Goal: Task Accomplishment & Management: Manage account settings

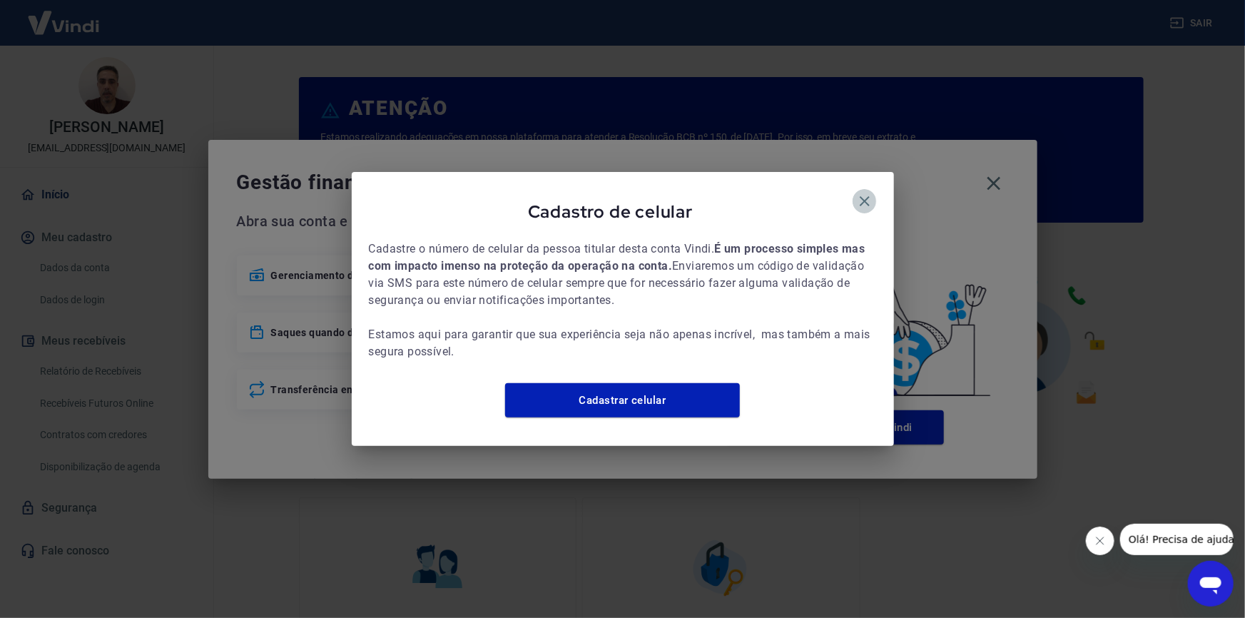
click at [858, 193] on icon "button" at bounding box center [864, 201] width 17 height 17
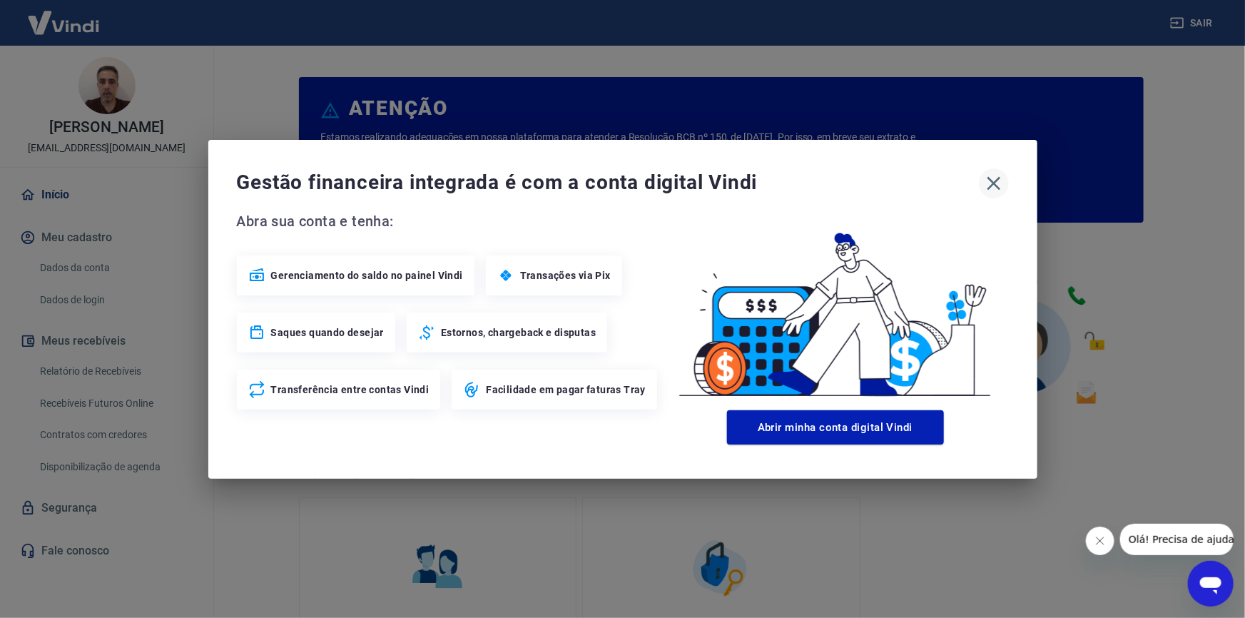
click at [995, 185] on icon "button" at bounding box center [994, 183] width 14 height 14
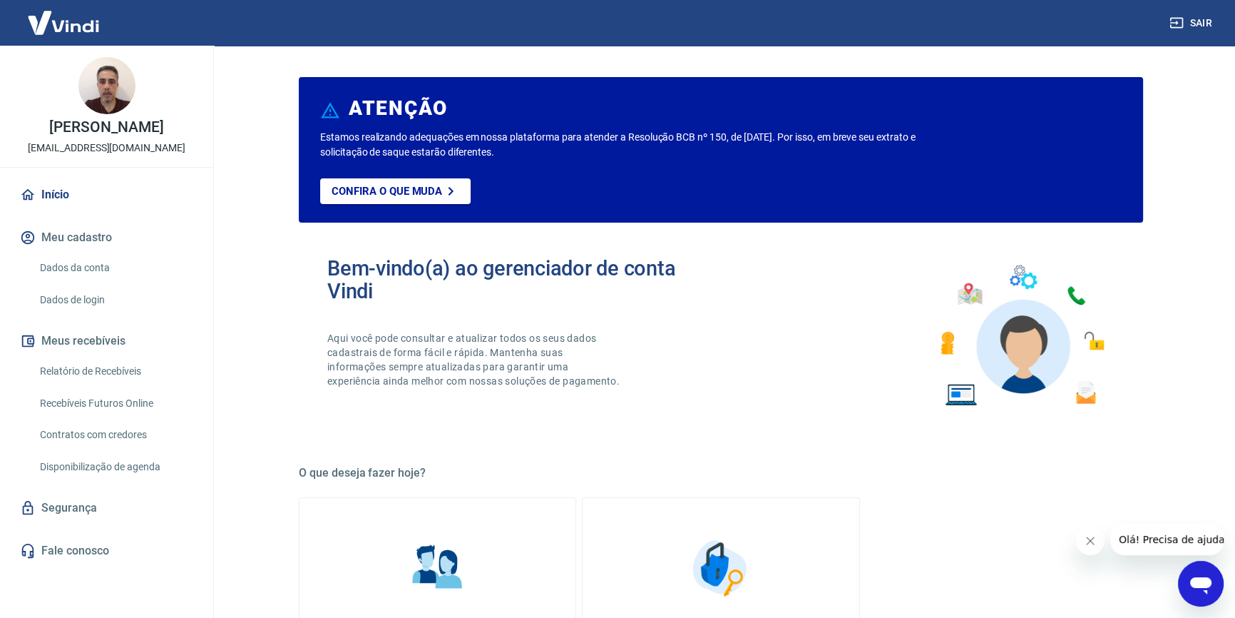
click at [105, 386] on link "Relatório de Recebíveis" at bounding box center [115, 371] width 162 height 29
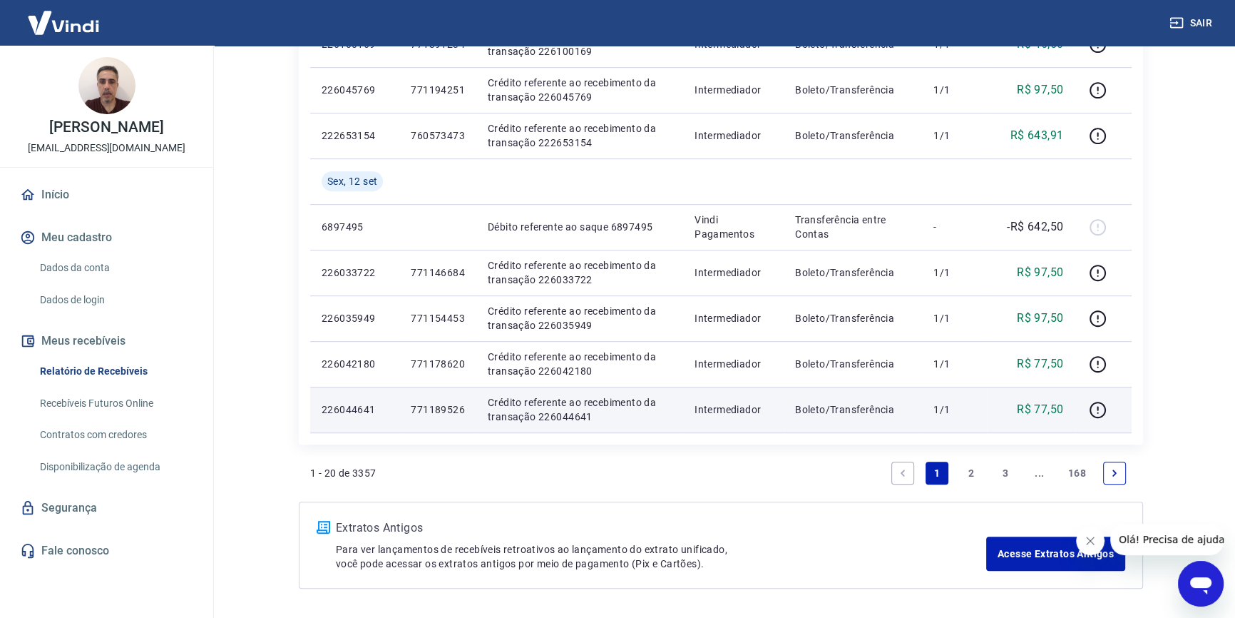
scroll to position [1003, 0]
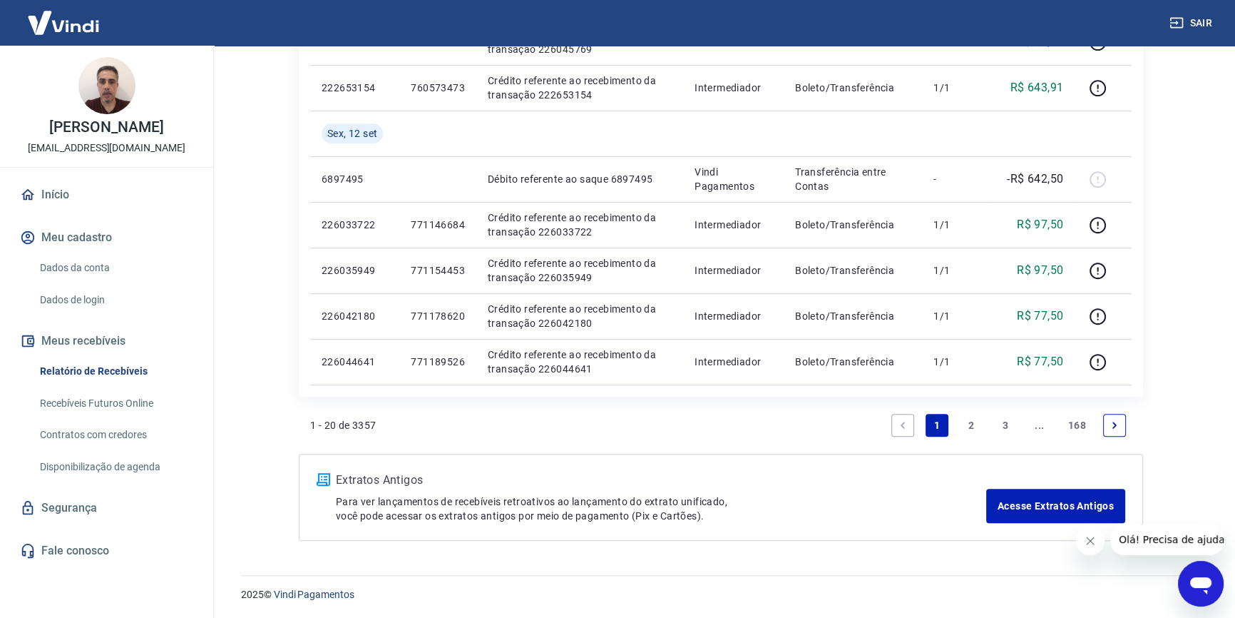
click at [993, 422] on li "3" at bounding box center [1006, 425] width 34 height 34
click at [1002, 423] on link "3" at bounding box center [1005, 425] width 23 height 23
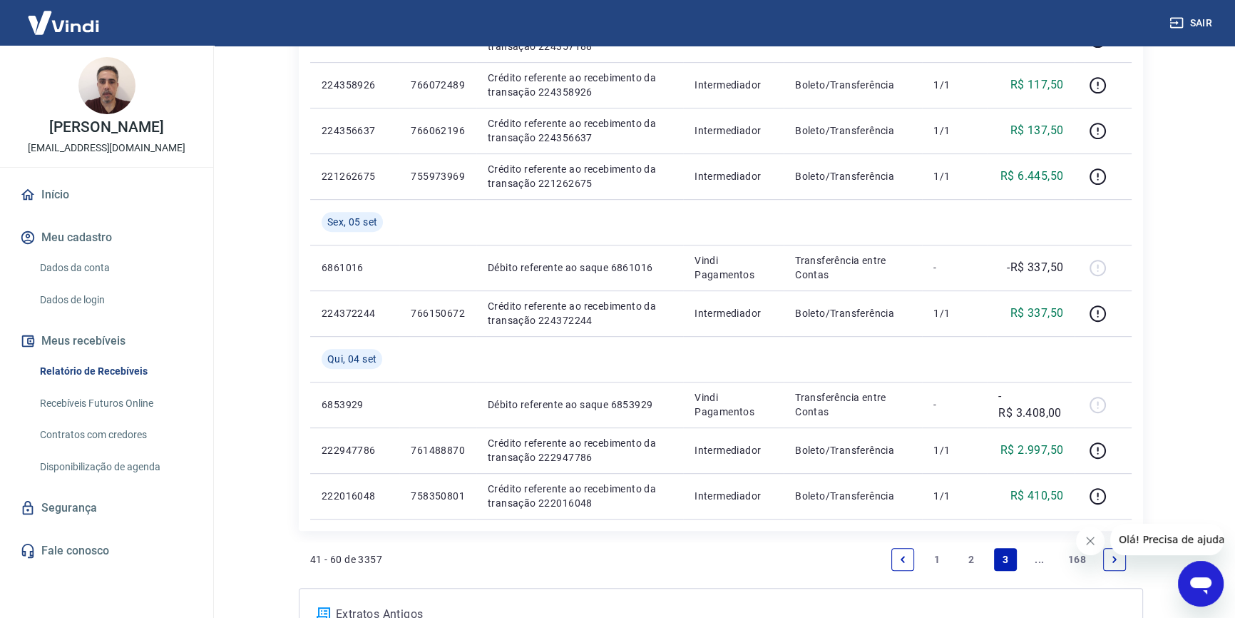
scroll to position [972, 0]
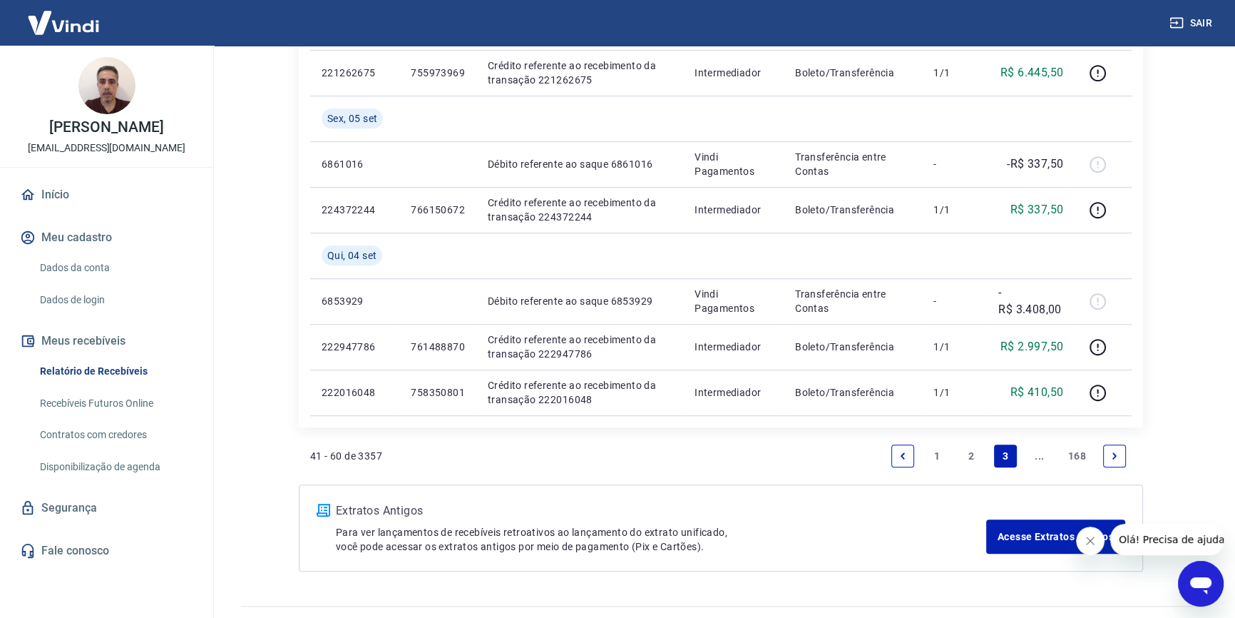
click at [1113, 457] on icon "Next page" at bounding box center [1115, 455] width 4 height 6
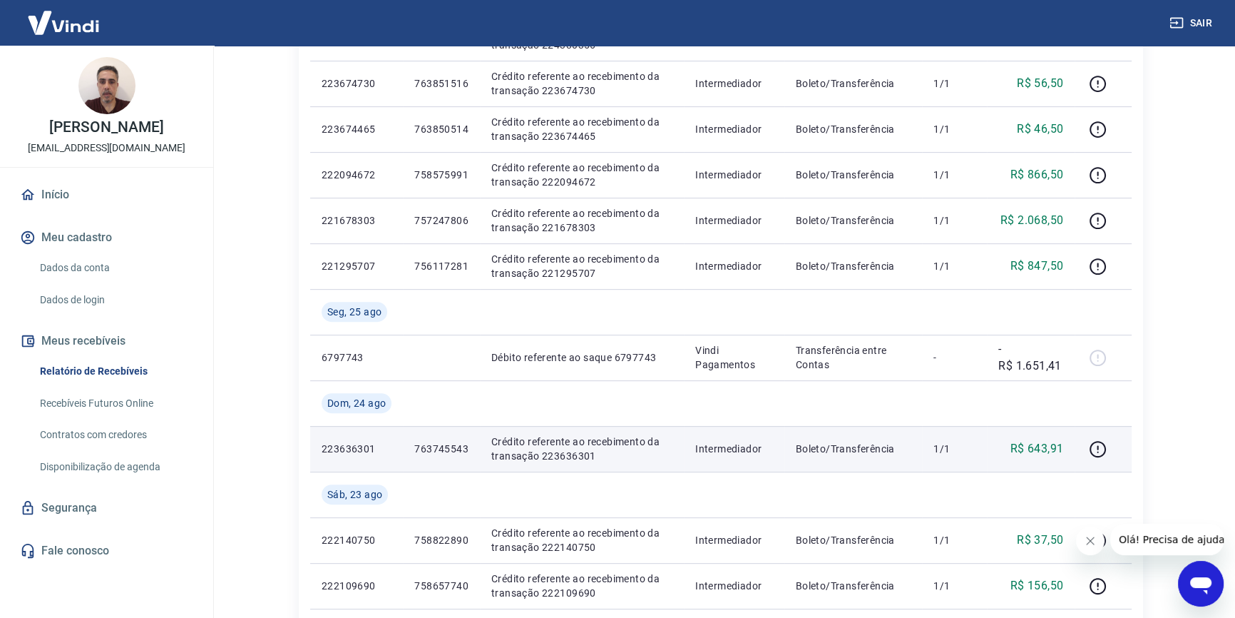
scroll to position [713, 0]
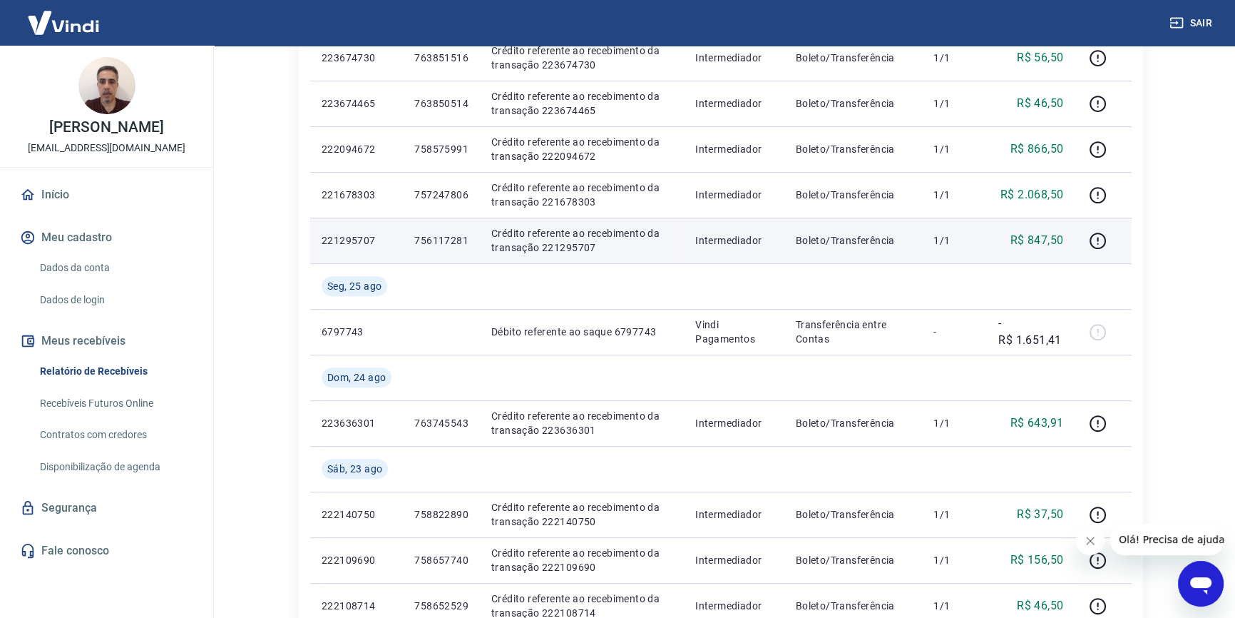
click at [442, 235] on p "756117281" at bounding box center [441, 240] width 54 height 14
copy p "756117281"
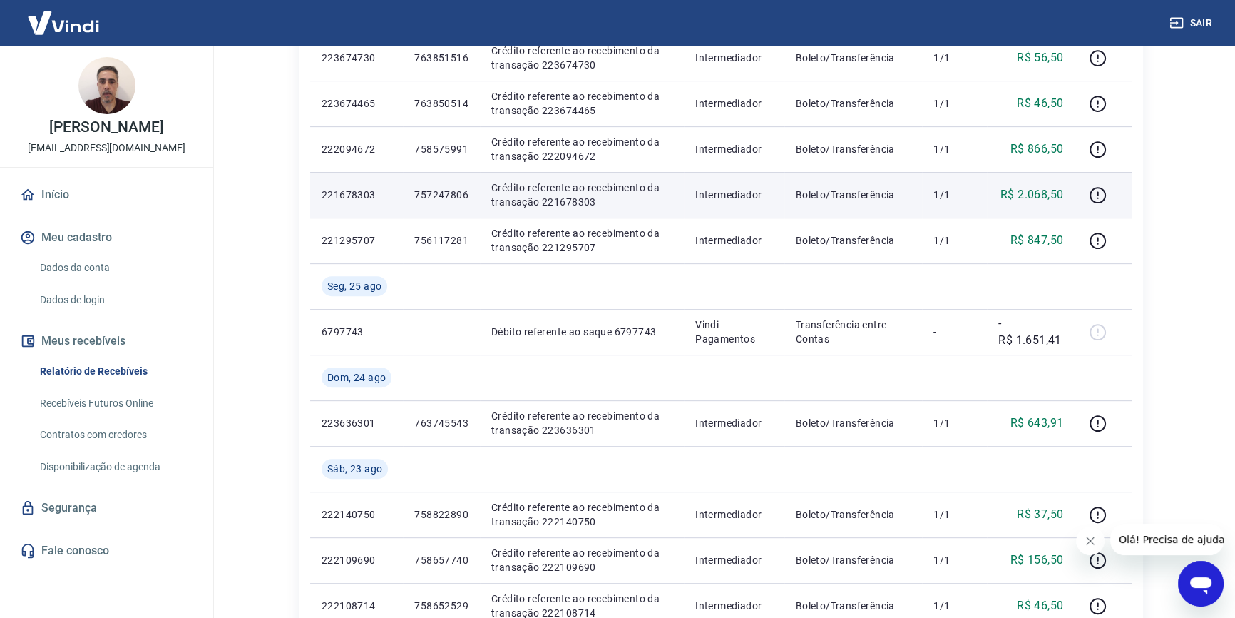
click at [442, 196] on p "757247806" at bounding box center [441, 195] width 54 height 14
copy p "757247806"
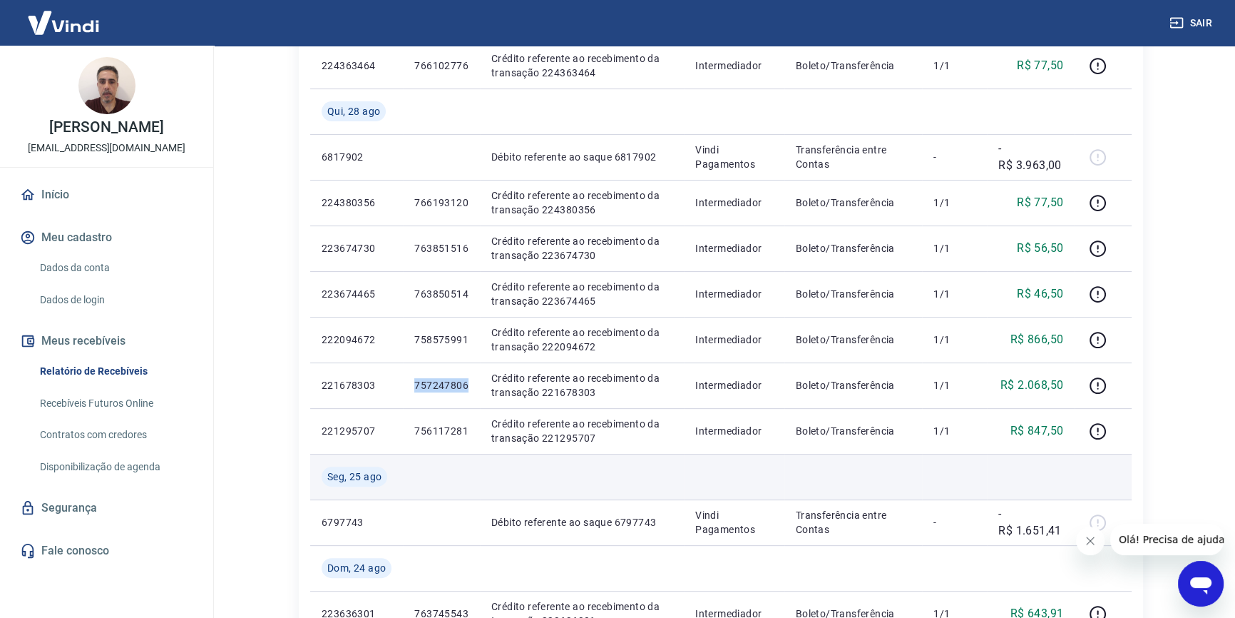
scroll to position [454, 0]
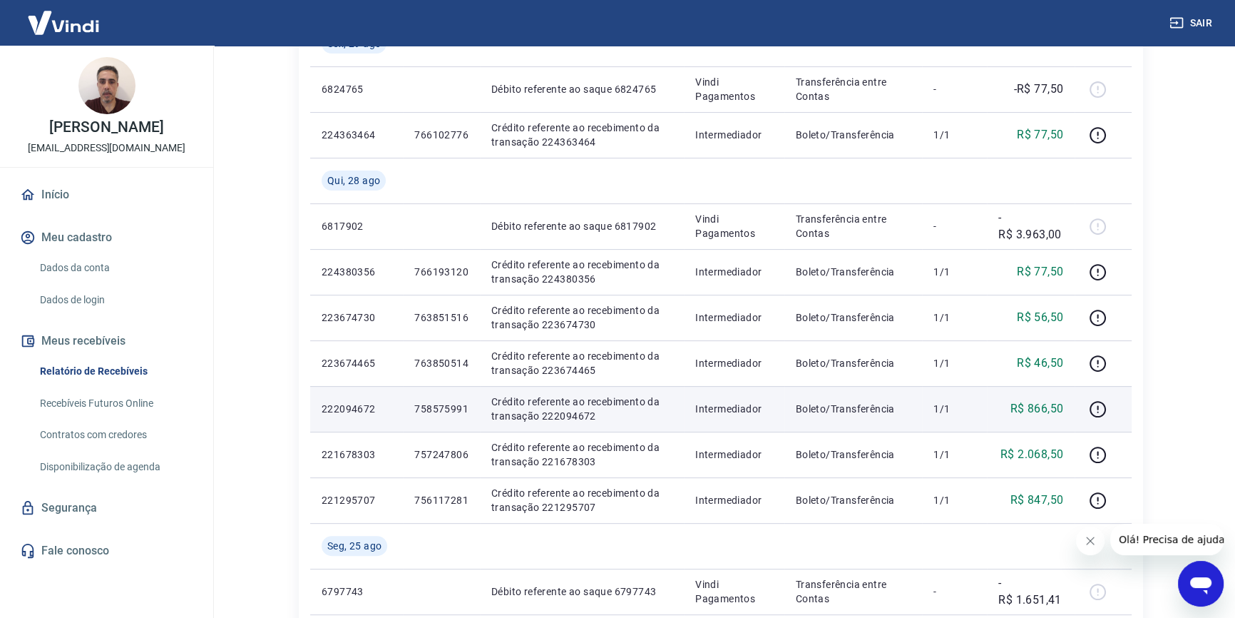
click at [441, 414] on p "758575991" at bounding box center [441, 409] width 54 height 14
copy p "758575991"
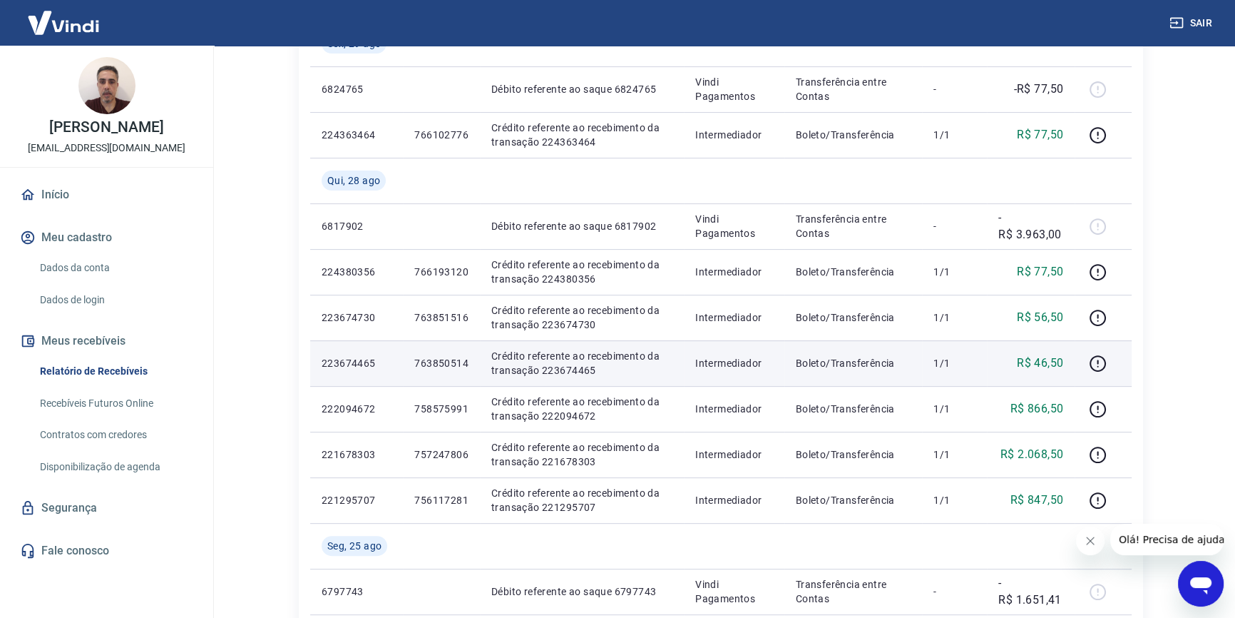
click at [449, 356] on p "763850514" at bounding box center [441, 363] width 54 height 14
copy p "763850514"
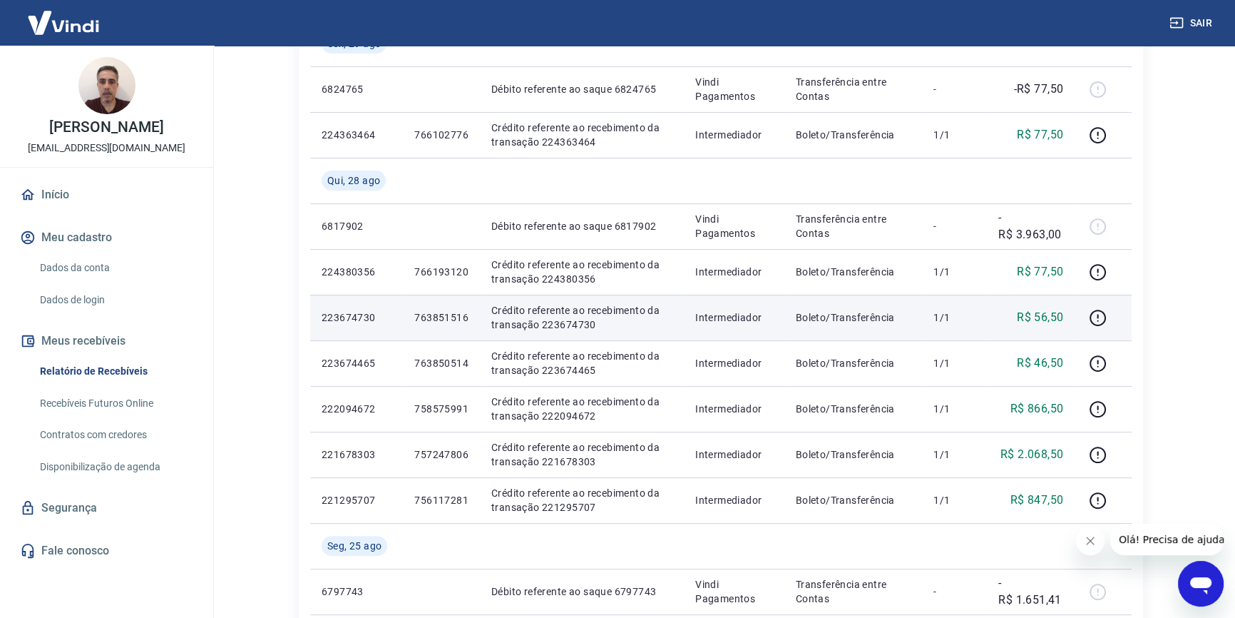
click at [448, 312] on p "763851516" at bounding box center [441, 317] width 54 height 14
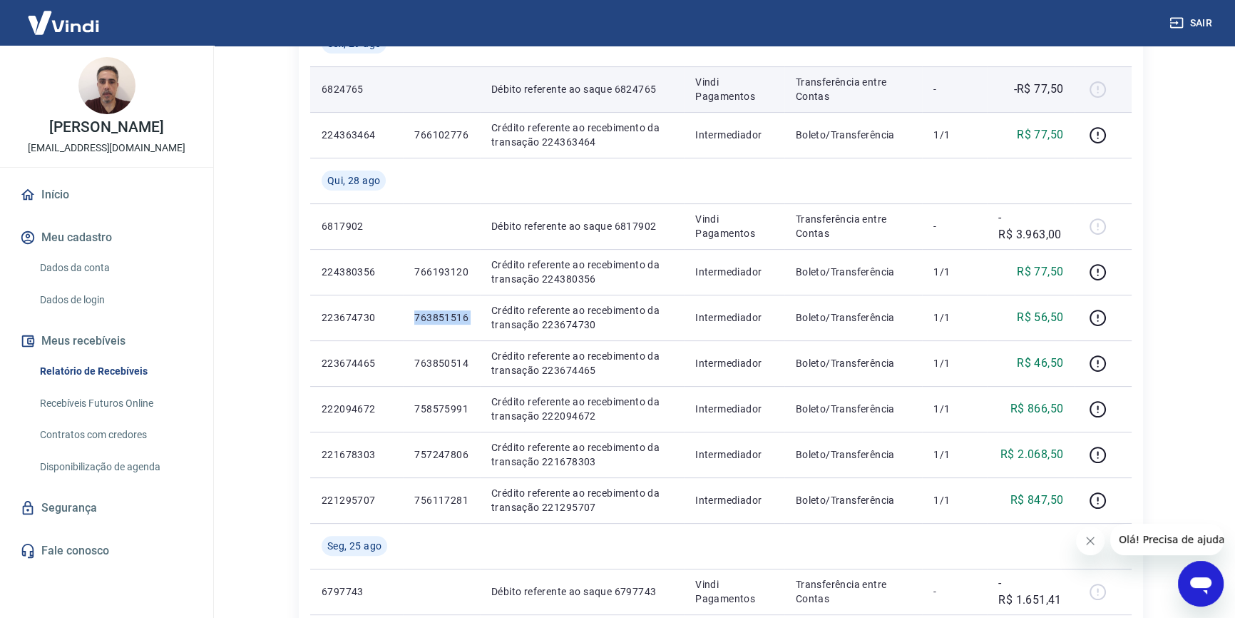
copy p "763851516"
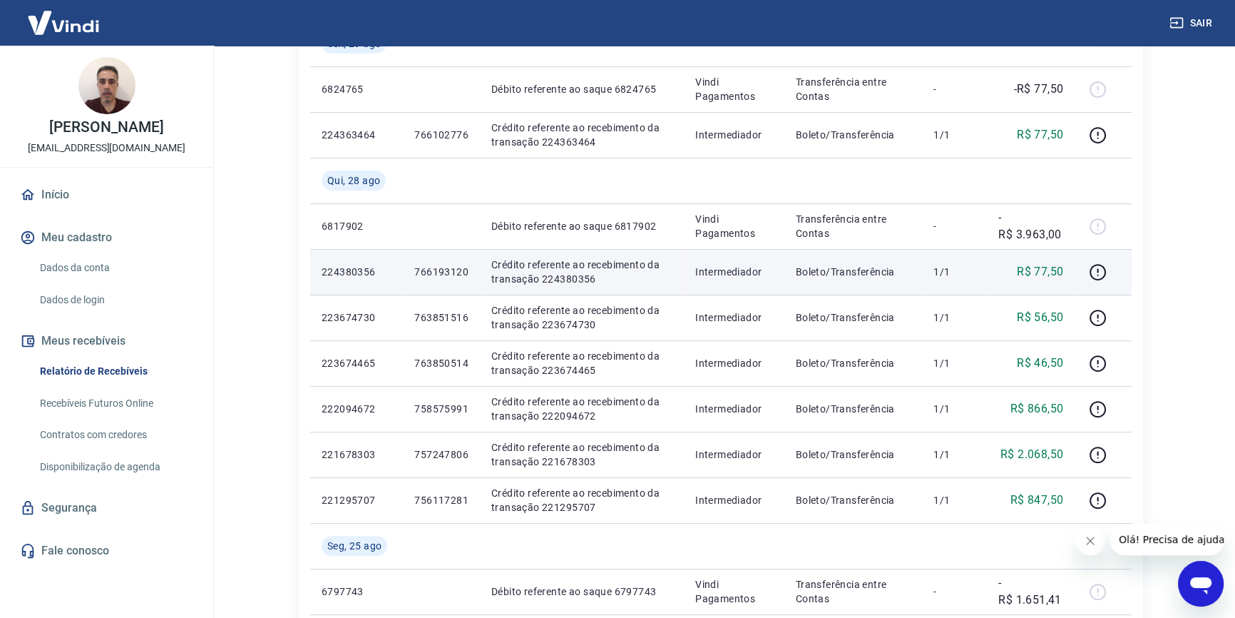
click at [449, 274] on p "766193120" at bounding box center [441, 272] width 54 height 14
copy p "766193120"
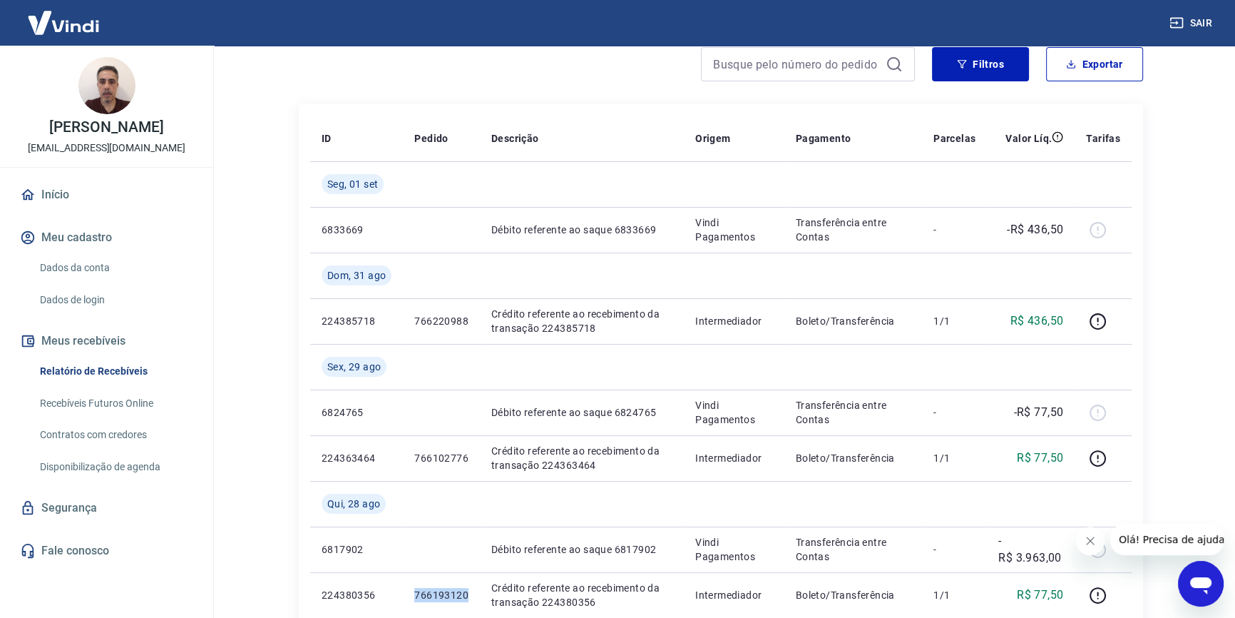
scroll to position [129, 0]
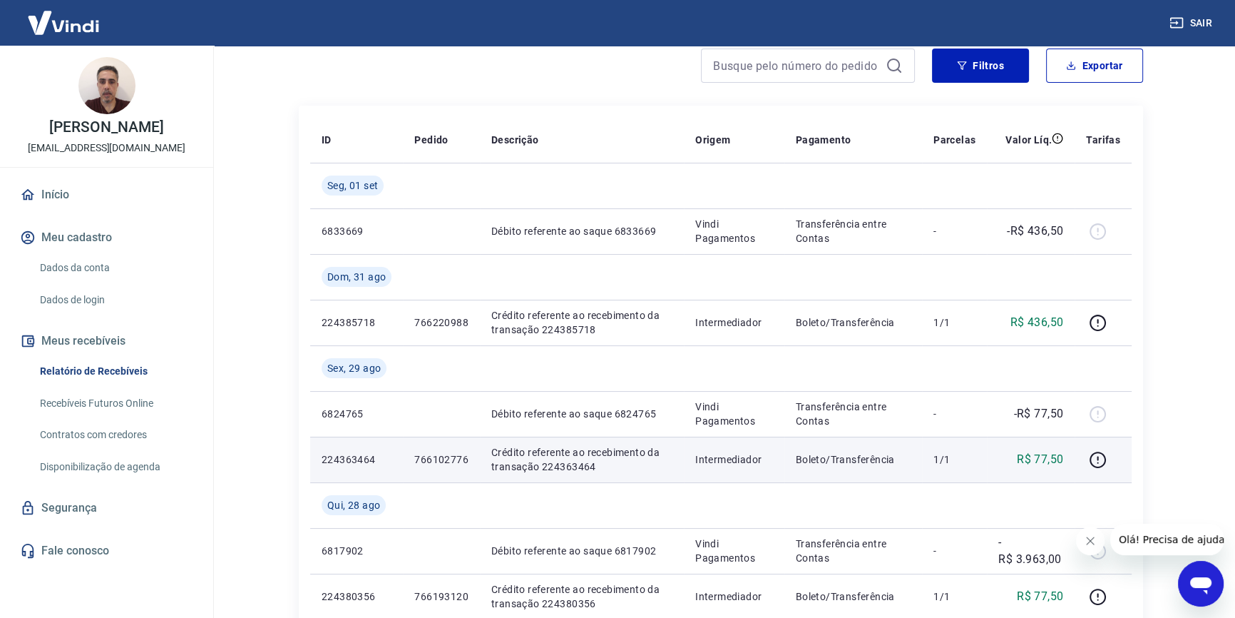
click at [442, 453] on p "766102776" at bounding box center [441, 459] width 54 height 14
copy p "766102776"
